Goal: Navigation & Orientation: Go to known website

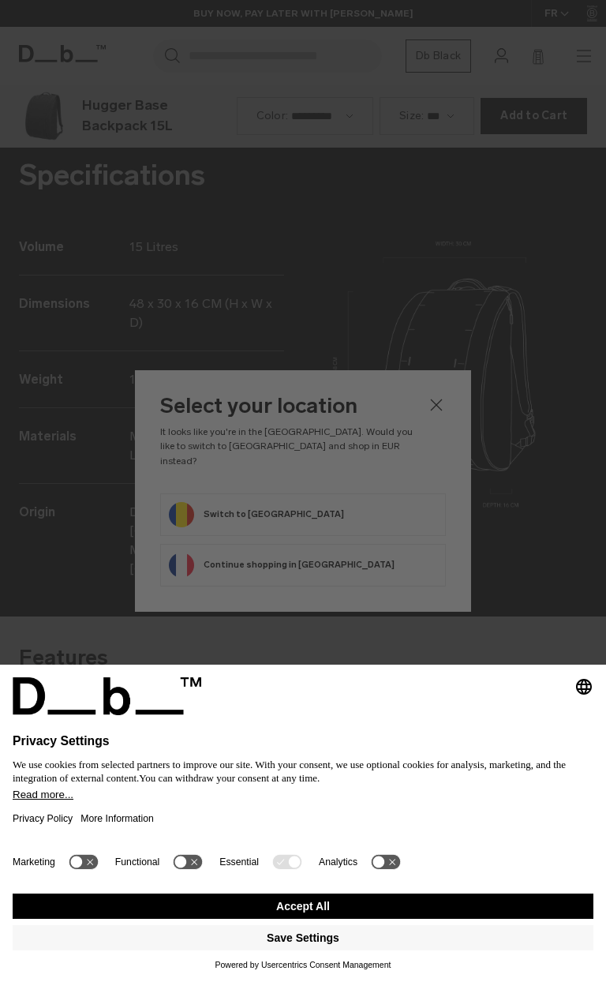
scroll to position [1963, 0]
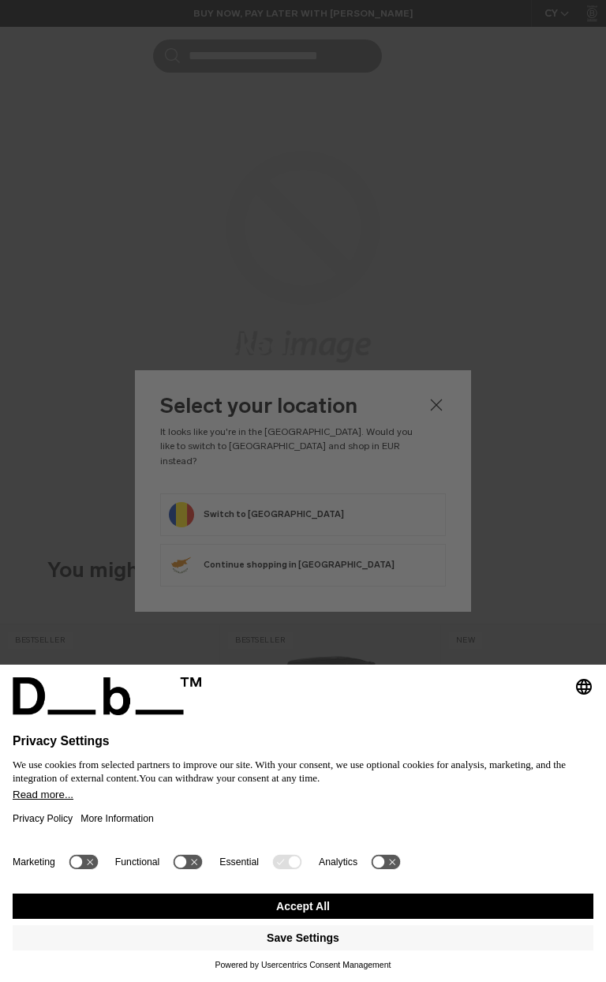
scroll to position [632, 0]
